Goal: Task Accomplishment & Management: Complete application form

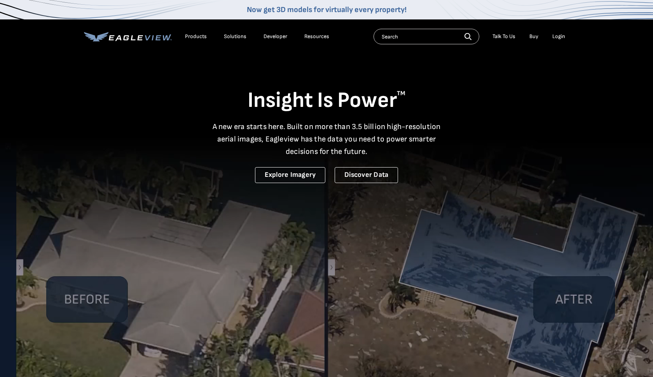
click at [558, 38] on div "Login" at bounding box center [558, 36] width 13 height 7
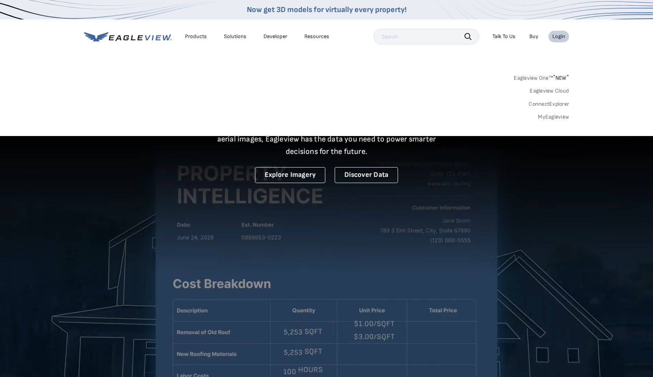
click at [558, 38] on div "Login" at bounding box center [558, 36] width 13 height 7
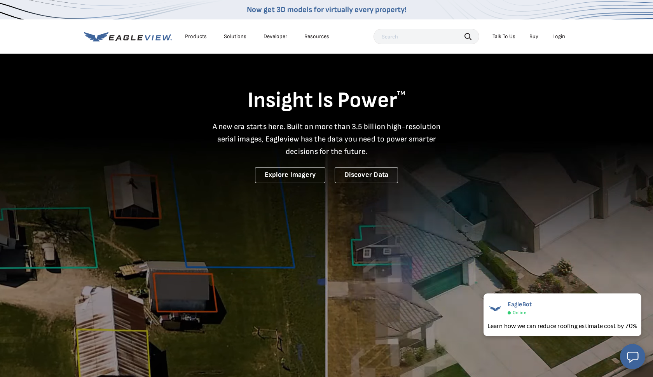
click at [557, 37] on div "Login" at bounding box center [558, 36] width 13 height 7
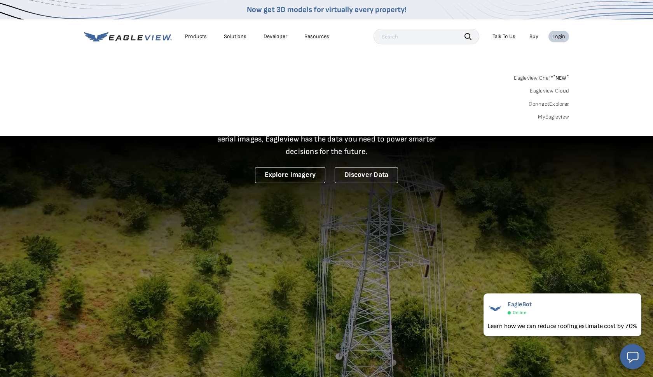
click at [553, 117] on link "MyEagleview" at bounding box center [553, 116] width 31 height 7
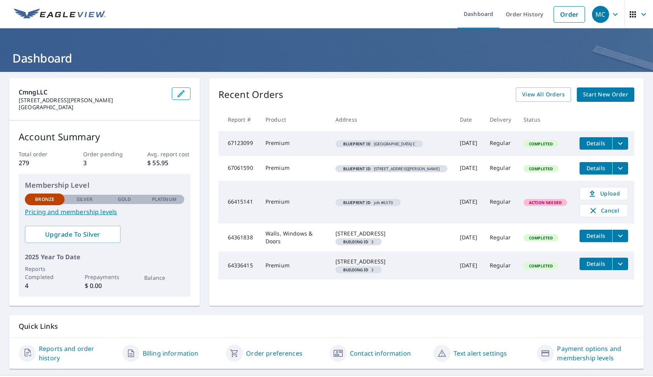
click at [609, 98] on span "Start New Order" at bounding box center [605, 95] width 45 height 10
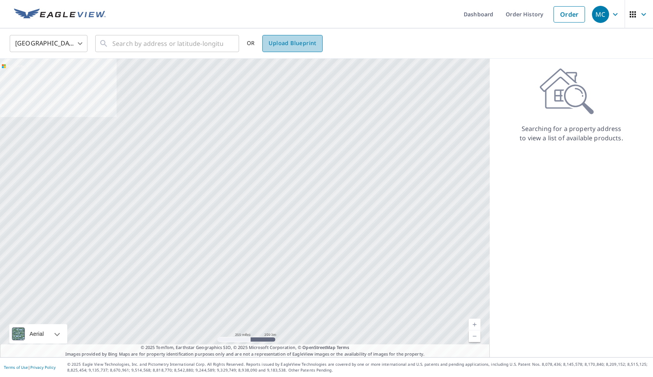
click at [282, 47] on span "Upload Blueprint" at bounding box center [292, 43] width 47 height 10
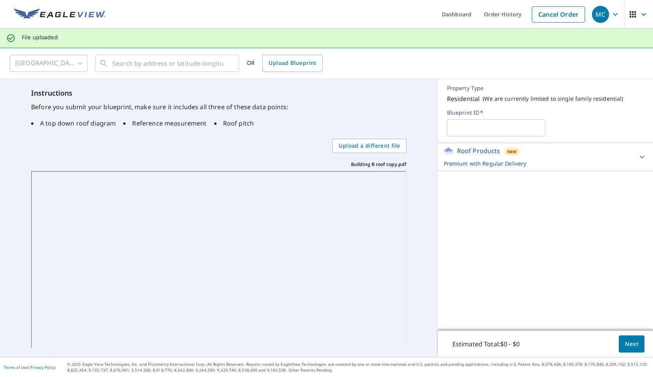
click at [469, 133] on input "text" at bounding box center [496, 128] width 98 height 22
type input "[STREET_ADDRESS]"
click at [632, 344] on span "Next" at bounding box center [631, 344] width 13 height 10
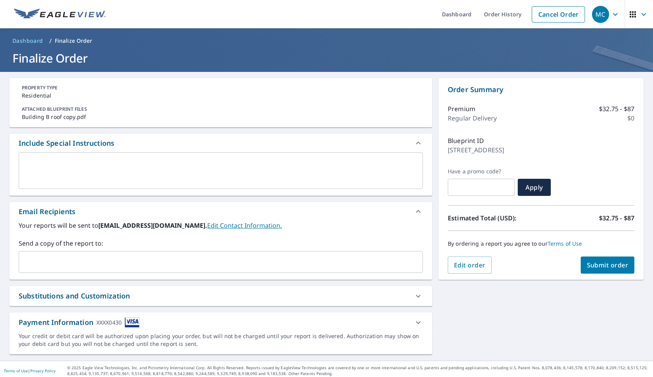
click at [160, 180] on textarea at bounding box center [220, 171] width 393 height 22
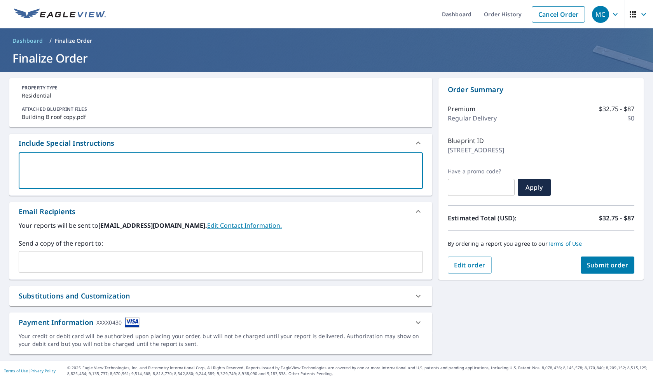
type textarea "P"
type textarea "x"
checkbox input "true"
type textarea "Pl"
type textarea "x"
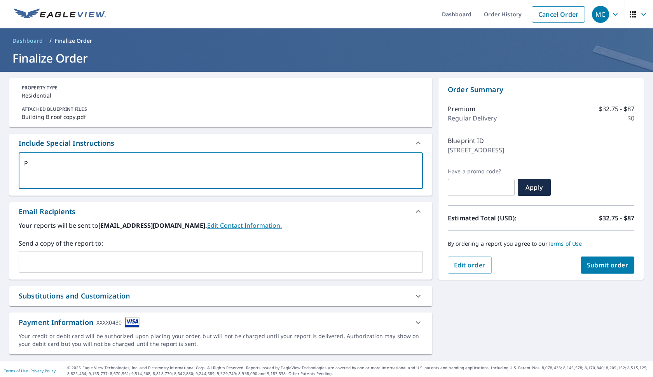
checkbox input "true"
type textarea "Ple"
type textarea "x"
checkbox input "true"
type textarea "Plea"
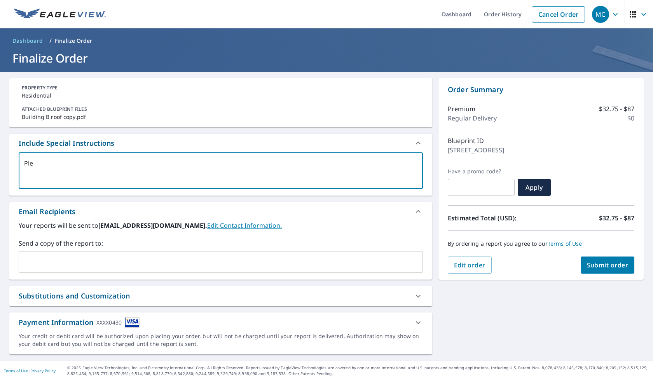
type textarea "x"
checkbox input "true"
type textarea "Pleas"
type textarea "x"
checkbox input "true"
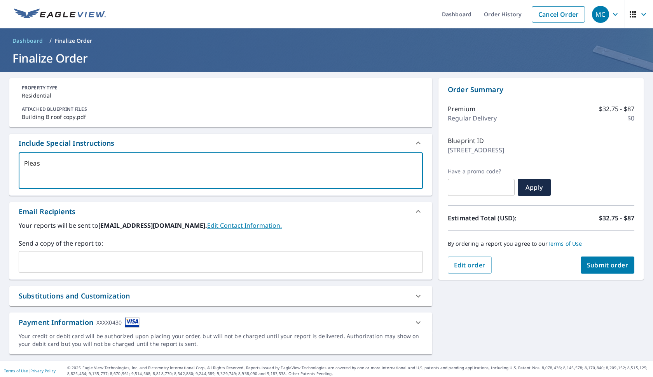
type textarea "Please"
type textarea "x"
checkbox input "true"
type textarea "Please"
type textarea "x"
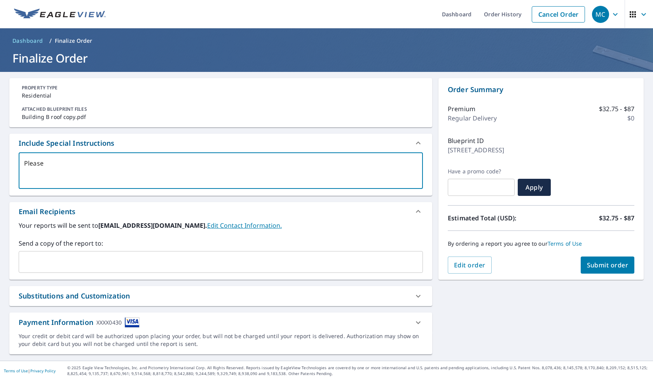
checkbox input "true"
type textarea "Please m"
type textarea "x"
checkbox input "true"
type textarea "Please ma"
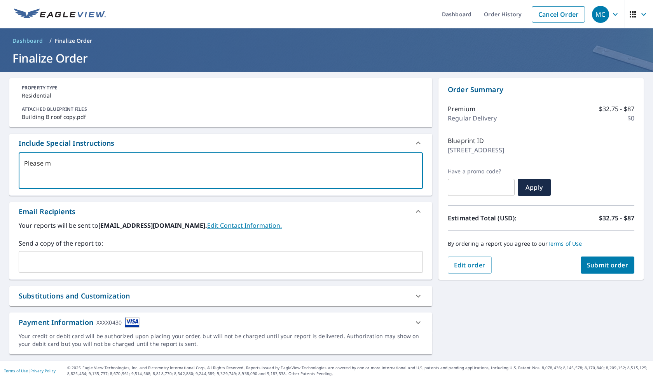
type textarea "x"
checkbox input "true"
type textarea "Please mak"
type textarea "x"
checkbox input "true"
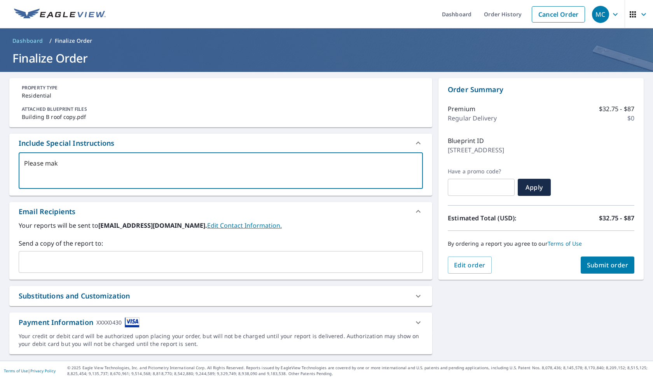
type textarea "Please make"
type textarea "x"
checkbox input "true"
type textarea "Please make"
type textarea "x"
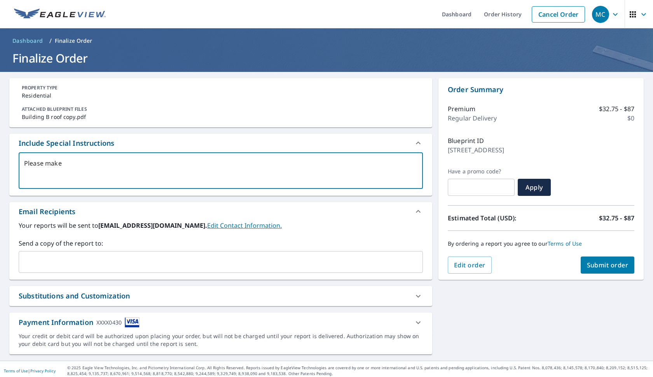
checkbox input "true"
type textarea "Please make s"
type textarea "x"
checkbox input "true"
type textarea "Please make su"
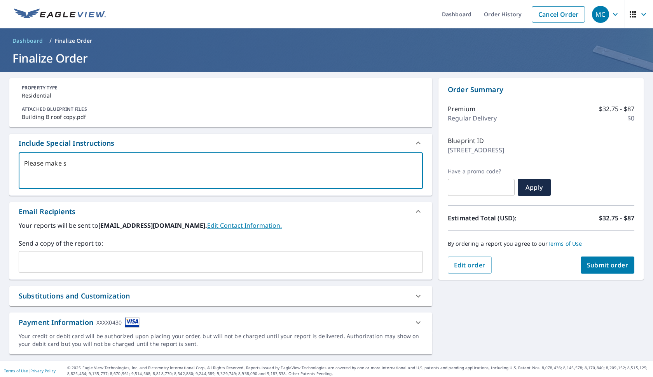
type textarea "x"
checkbox input "true"
type textarea "Please make sur"
type textarea "x"
checkbox input "true"
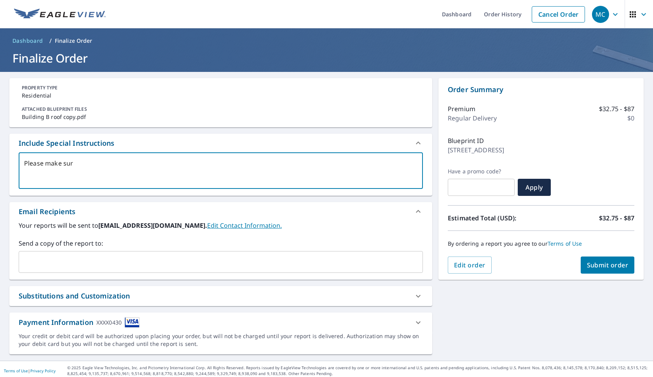
type textarea "Please make sure"
type textarea "x"
checkbox input "true"
type textarea "Please make sure"
type textarea "x"
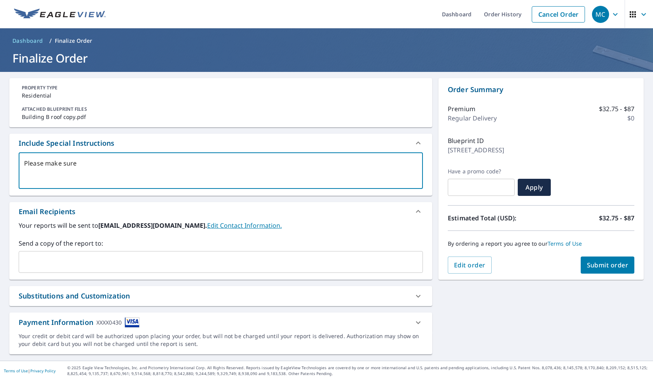
checkbox input "true"
type textarea "Please make sure m"
type textarea "x"
checkbox input "true"
type textarea "Please make sure me"
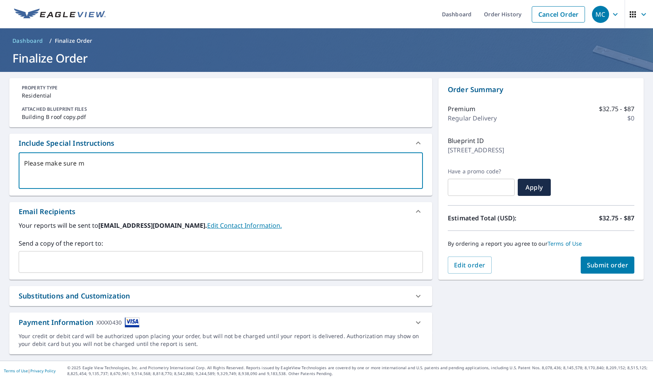
type textarea "x"
checkbox input "true"
type textarea "Please make sure met"
type textarea "x"
checkbox input "true"
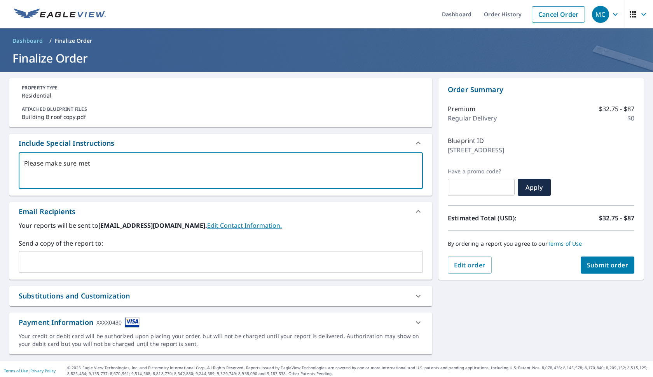
type textarea "Please make sure meta"
type textarea "x"
checkbox input "true"
type textarea "Please make sure metal"
type textarea "x"
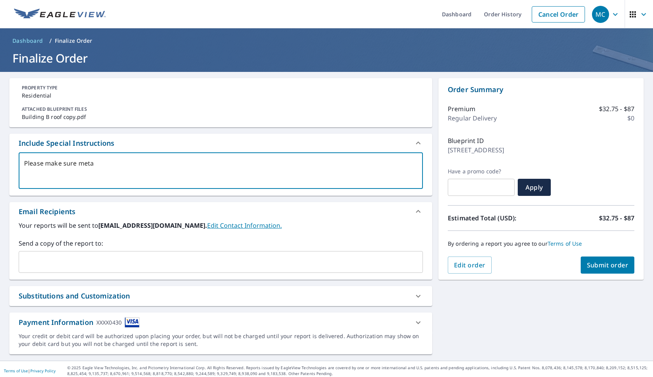
checkbox input "true"
type textarea "Please make sure metal"
type textarea "x"
checkbox input "true"
type textarea "Please make sure metal r"
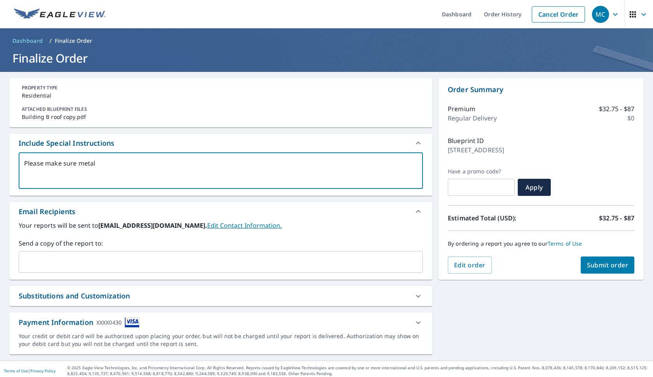
type textarea "x"
checkbox input "true"
type textarea "Please make sure metal ro"
type textarea "x"
checkbox input "true"
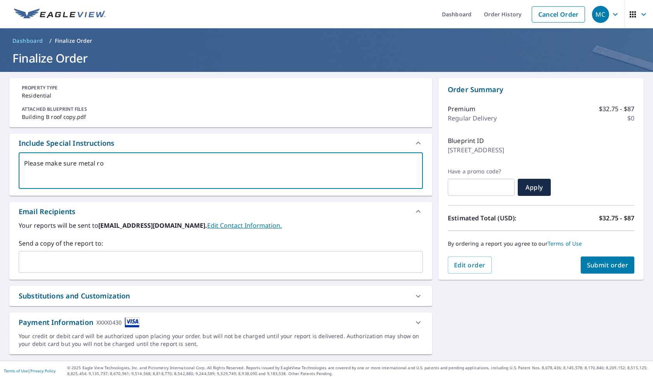
type textarea "Please make sure metal roo"
type textarea "x"
checkbox input "true"
type textarea "Please make sure metal roof"
type textarea "x"
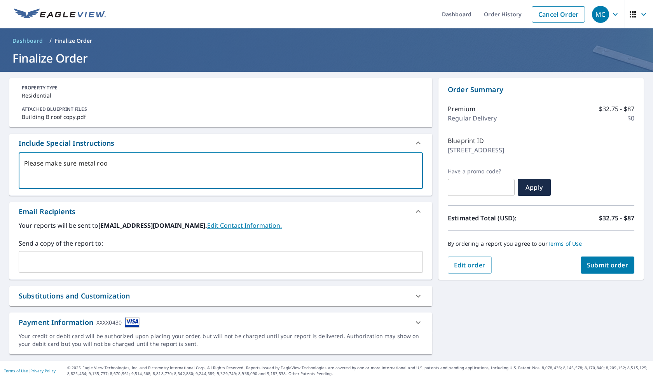
checkbox input "true"
type textarea "Please make sure metal roofs"
type textarea "x"
checkbox input "true"
type textarea "Please make sure metal roofs"
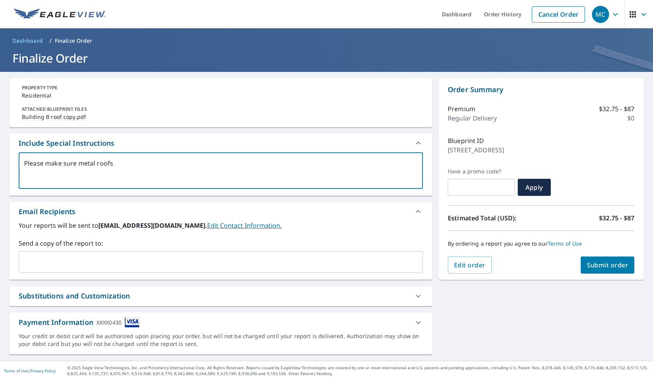
type textarea "x"
checkbox input "true"
type textarea "Please make sure metal roofs t"
type textarea "x"
checkbox input "true"
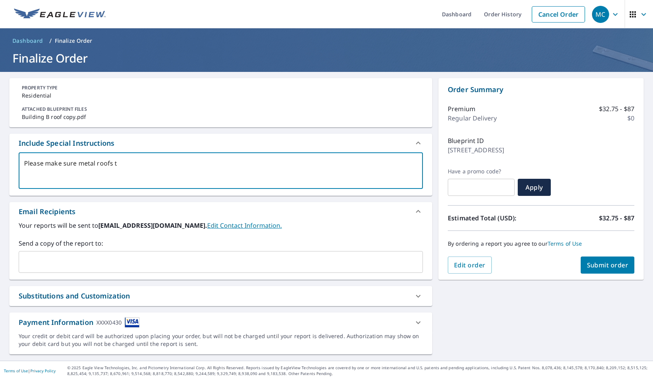
type textarea "Please make sure metal roofs ta"
type textarea "x"
checkbox input "true"
type textarea "Please make sure metal roofs tak"
type textarea "x"
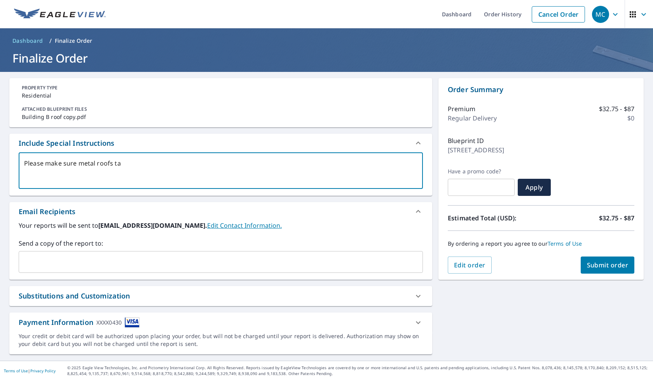
checkbox input "true"
type textarea "Please make sure metal roofs take"
type textarea "x"
checkbox input "true"
type textarea "Please make sure metal roofs take"
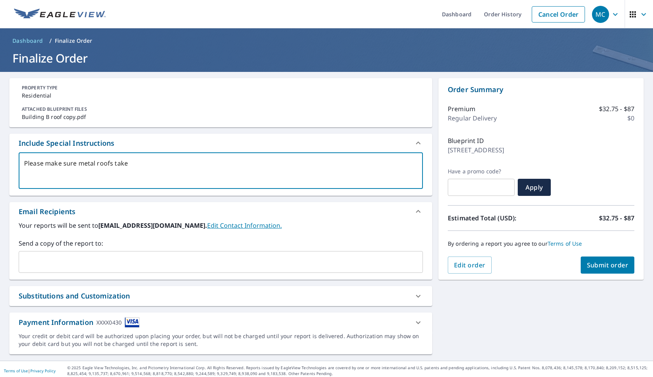
type textarea "x"
checkbox input "true"
type textarea "Please make sure metal roofs take o"
type textarea "x"
checkbox input "true"
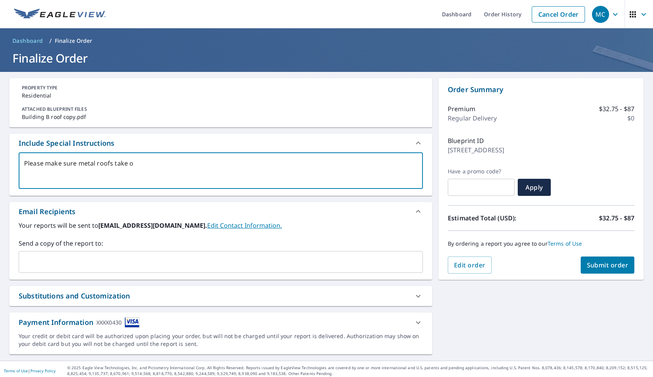
type textarea "Please make sure metal roofs take of"
type textarea "x"
checkbox input "true"
type textarea "Please make sure metal roofs take off"
type textarea "x"
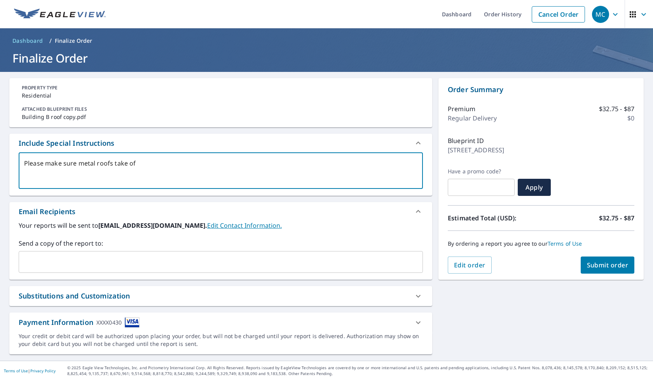
checkbox input "true"
type textarea "Please make sure metal roofs take off"
type textarea "x"
checkbox input "true"
type textarea "Please make sure metal roofs take off a"
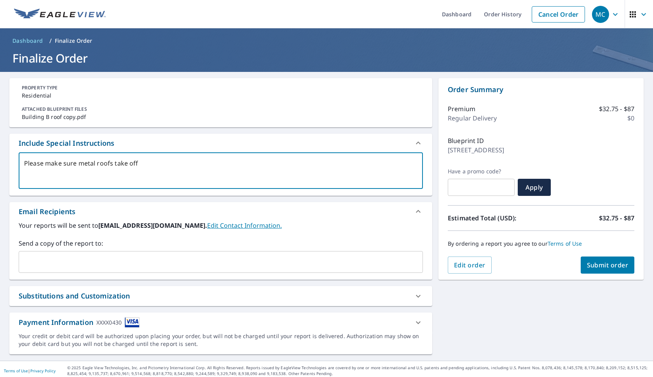
type textarea "x"
checkbox input "true"
type textarea "Please make sure metal roofs take off ar"
type textarea "x"
checkbox input "true"
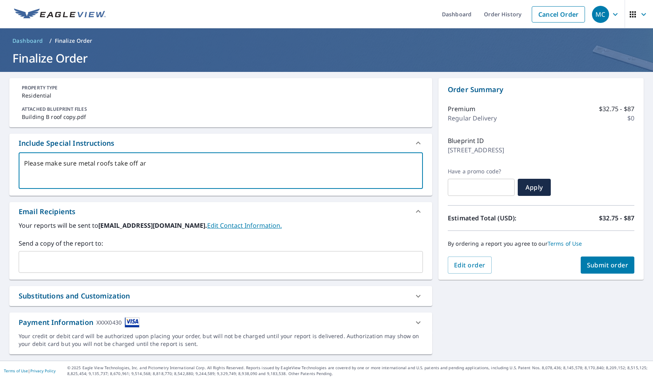
type textarea "Please make sure metal roofs take off are"
type textarea "x"
checkbox input "true"
type textarea "Please make sure metal roofs take off are"
type textarea "x"
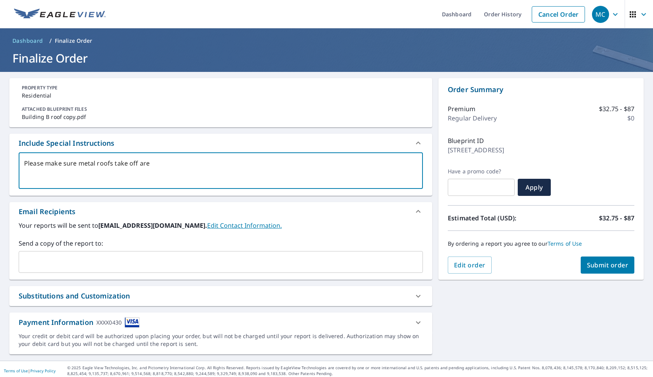
checkbox input "true"
type textarea "Please make sure metal roofs take off are l"
type textarea "x"
checkbox input "true"
type textarea "Please make sure metal roofs take off are la"
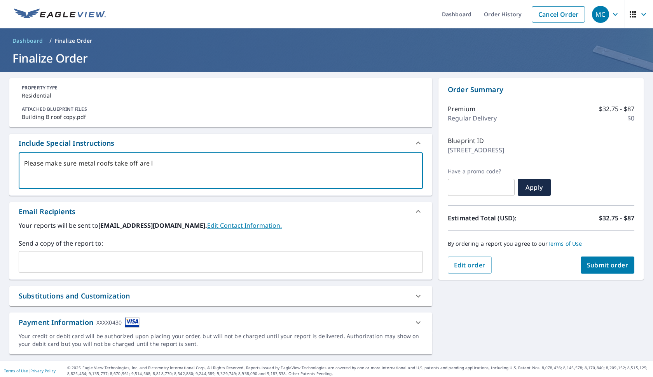
type textarea "x"
checkbox input "true"
type textarea "Please make sure metal roofs take off are l"
type textarea "x"
checkbox input "true"
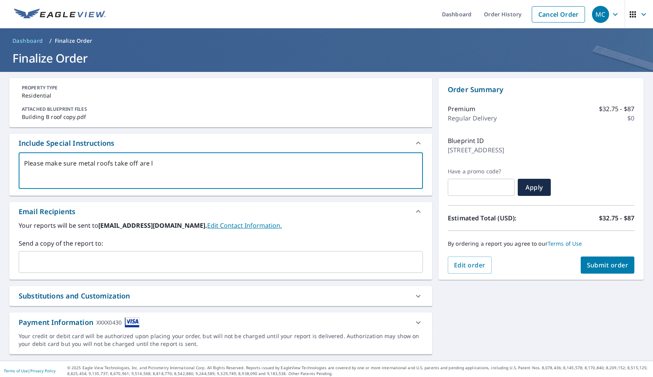
type textarea "Please make sure metal roofs take off are la"
type textarea "x"
checkbox input "true"
type textarea "Please make sure metal roofs take off are lab"
type textarea "x"
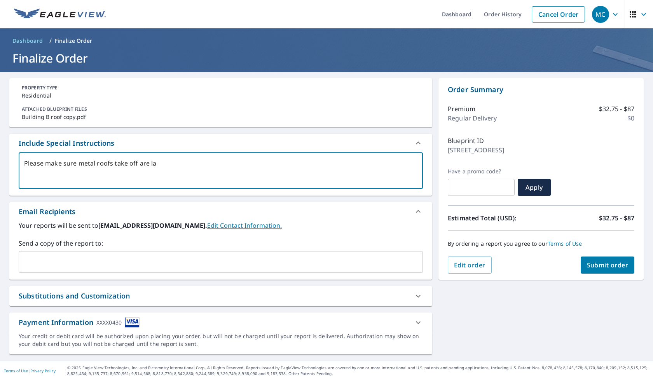
checkbox input "true"
type textarea "Please make sure metal roofs take off are labl"
type textarea "x"
checkbox input "true"
type textarea "Please make sure metal roofs take off are lable"
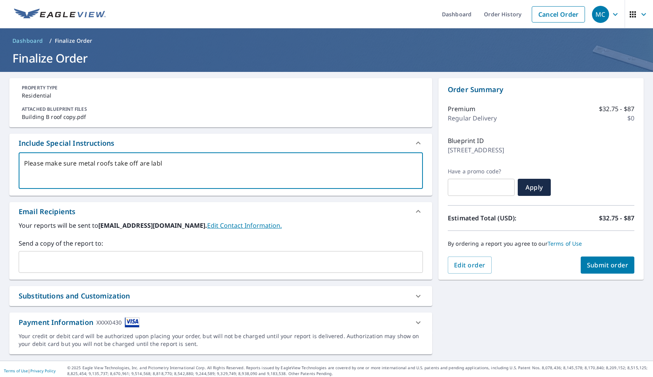
type textarea "x"
checkbox input "true"
type textarea "Please make sure metal roofs take off are labled"
type textarea "x"
checkbox input "true"
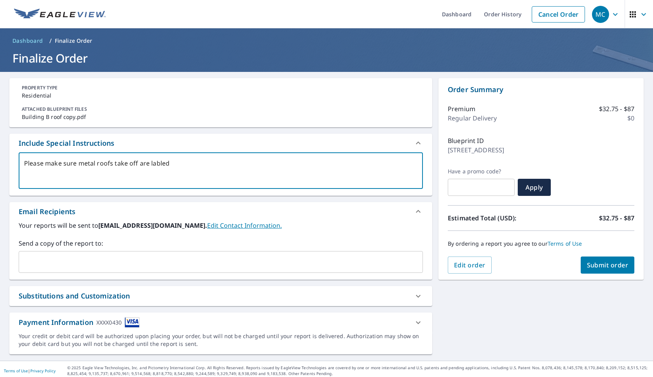
type textarea "Please make sure metal roofs take off are lable"
type textarea "x"
checkbox input "true"
type textarea "Please make sure metal roofs take off are labl"
type textarea "x"
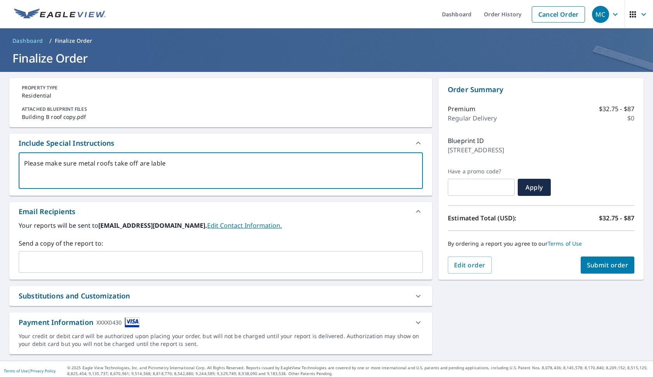
checkbox input "true"
type textarea "Please make sure metal roofs take off are lab"
type textarea "x"
checkbox input "true"
type textarea "Please make sure metal roofs take off are labe"
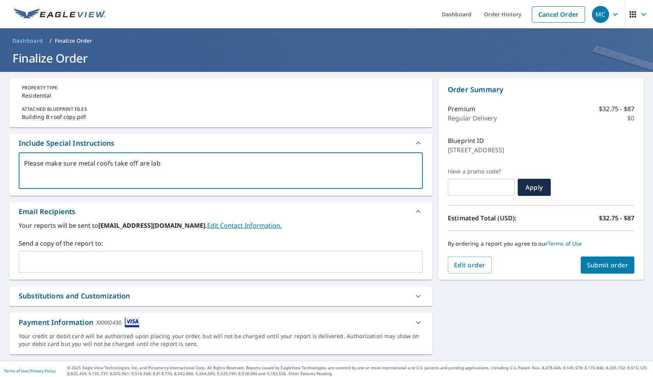
type textarea "x"
checkbox input "true"
type textarea "Please make sure metal roofs take off are labeled"
type textarea "x"
checkbox input "true"
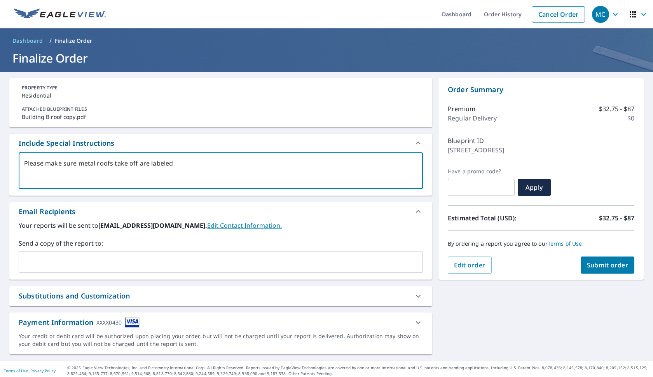
type textarea "Please make sure metal roofs take off are labeled p"
type textarea "x"
checkbox input "true"
type textarea "Please make sure metal roofs take off are labeled pr"
type textarea "x"
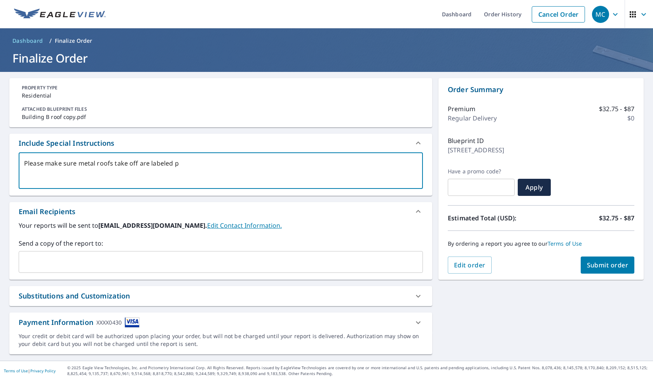
checkbox input "true"
type textarea "Please make sure metal roofs take off are labeled prp"
type textarea "x"
checkbox input "true"
type textarea "Please make sure metal roofs take off are labeled pr"
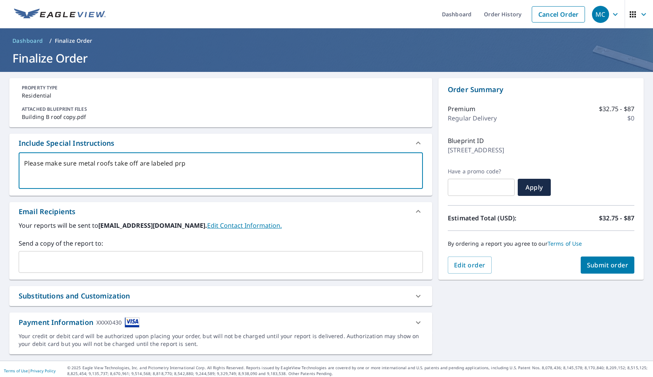
type textarea "x"
checkbox input "true"
type textarea "Please make sure metal roofs take off are labeled pro"
type textarea "x"
checkbox input "true"
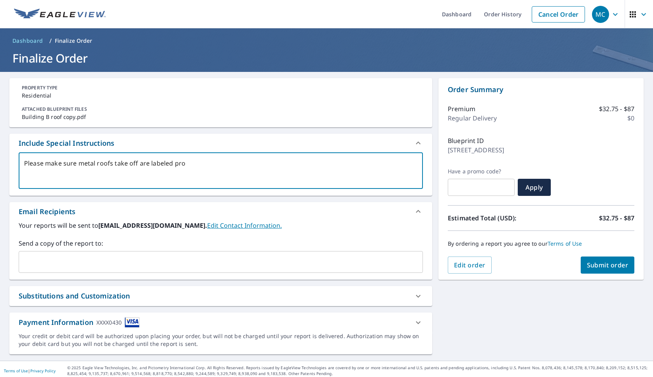
type textarea "Please make sure metal roofs take off are labeled prop"
type textarea "x"
checkbox input "true"
type textarea "Please make sure metal roofs take off are labeled prope"
type textarea "x"
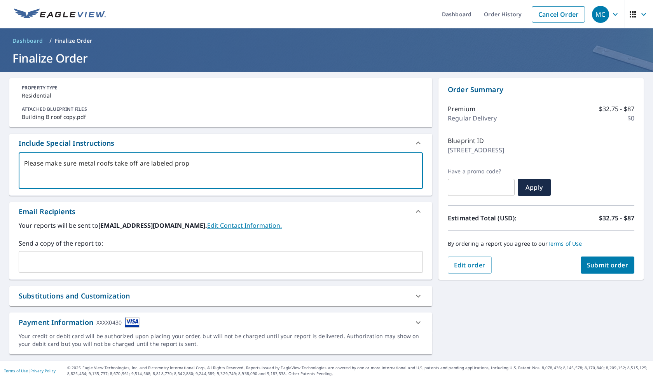
checkbox input "true"
type textarea "Please make sure metal roofs take off are labeled proper"
type textarea "x"
checkbox input "true"
type textarea "Please make sure metal roofs take off are labeled properl"
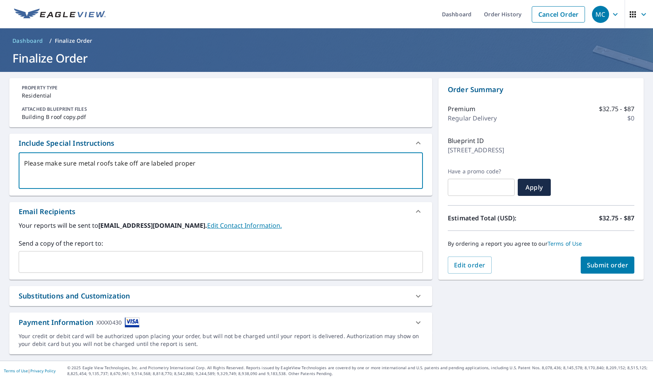
type textarea "x"
checkbox input "true"
type textarea "Please make sure metal roofs take off are labeled properly"
type textarea "x"
checkbox input "true"
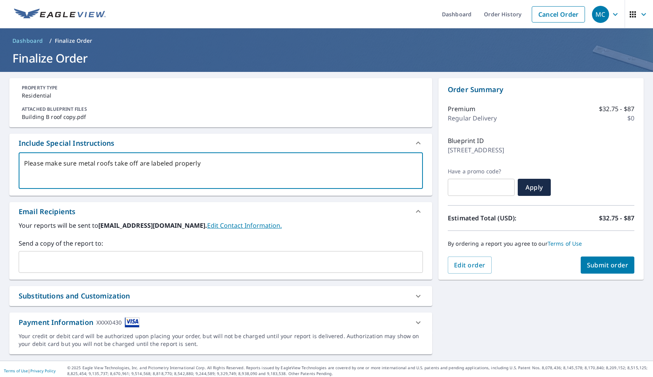
type textarea "Please make sure metal roofs take off are labeled properlyy"
type textarea "x"
checkbox input "true"
type textarea "Please make sure metal roofs take off are labeled properly"
click at [394, 165] on textarea "Please make sure metal roofs take off are labeled properly, we need to know the…" at bounding box center [220, 171] width 393 height 22
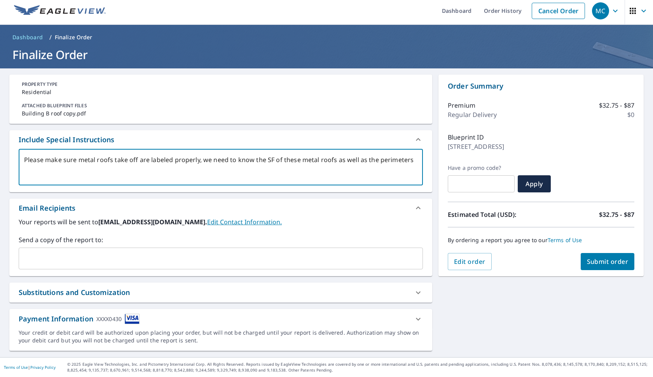
scroll to position [3, 0]
click at [604, 267] on button "Submit order" at bounding box center [608, 261] width 54 height 17
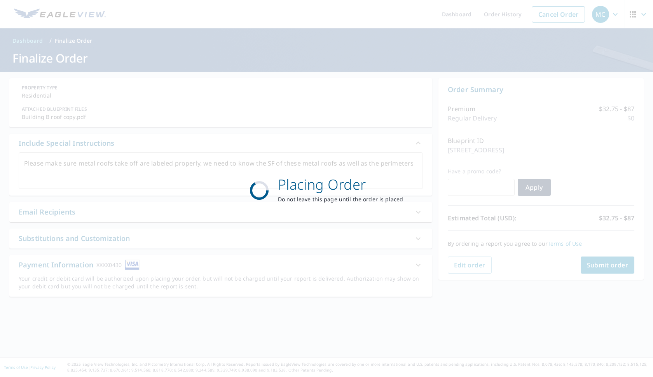
scroll to position [0, 0]
